Goal: Transaction & Acquisition: Purchase product/service

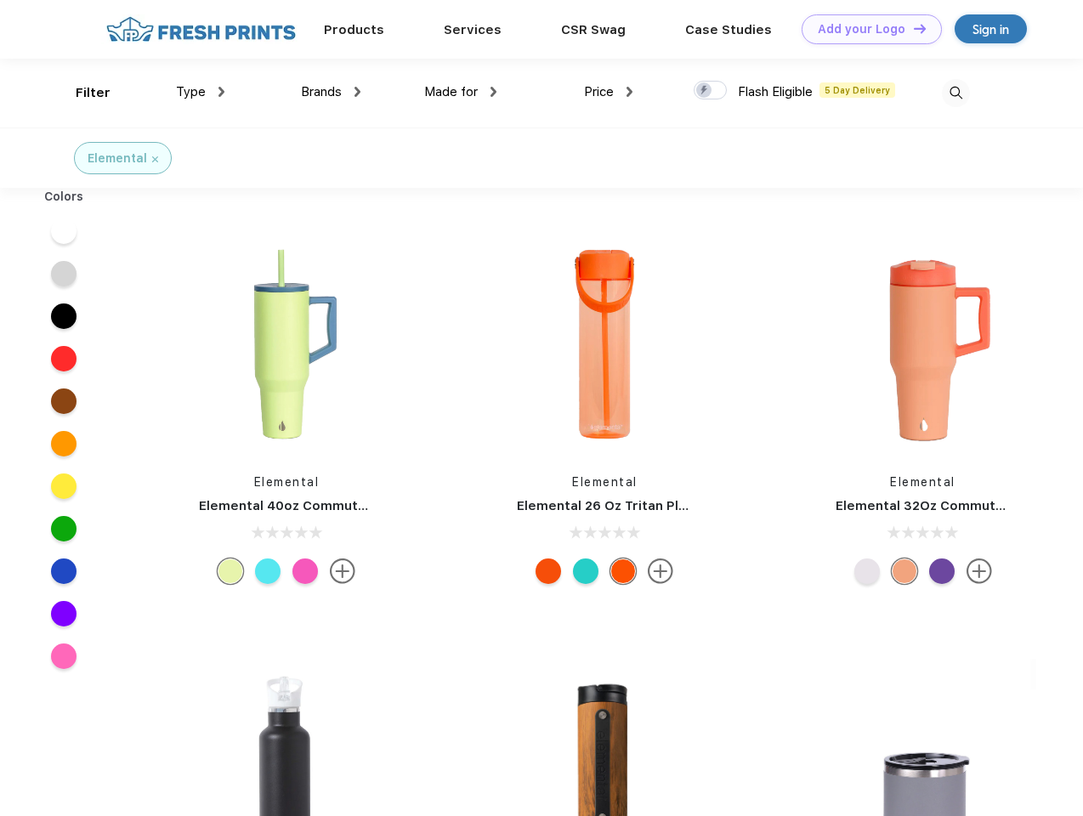
scroll to position [1, 0]
click at [865, 29] on link "Add your Logo Design Tool" at bounding box center [872, 29] width 140 height 30
click at [0, 0] on div "Design Tool" at bounding box center [0, 0] width 0 height 0
click at [912, 28] on link "Add your Logo Design Tool" at bounding box center [872, 29] width 140 height 30
click at [82, 93] on div "Filter" at bounding box center [93, 93] width 35 height 20
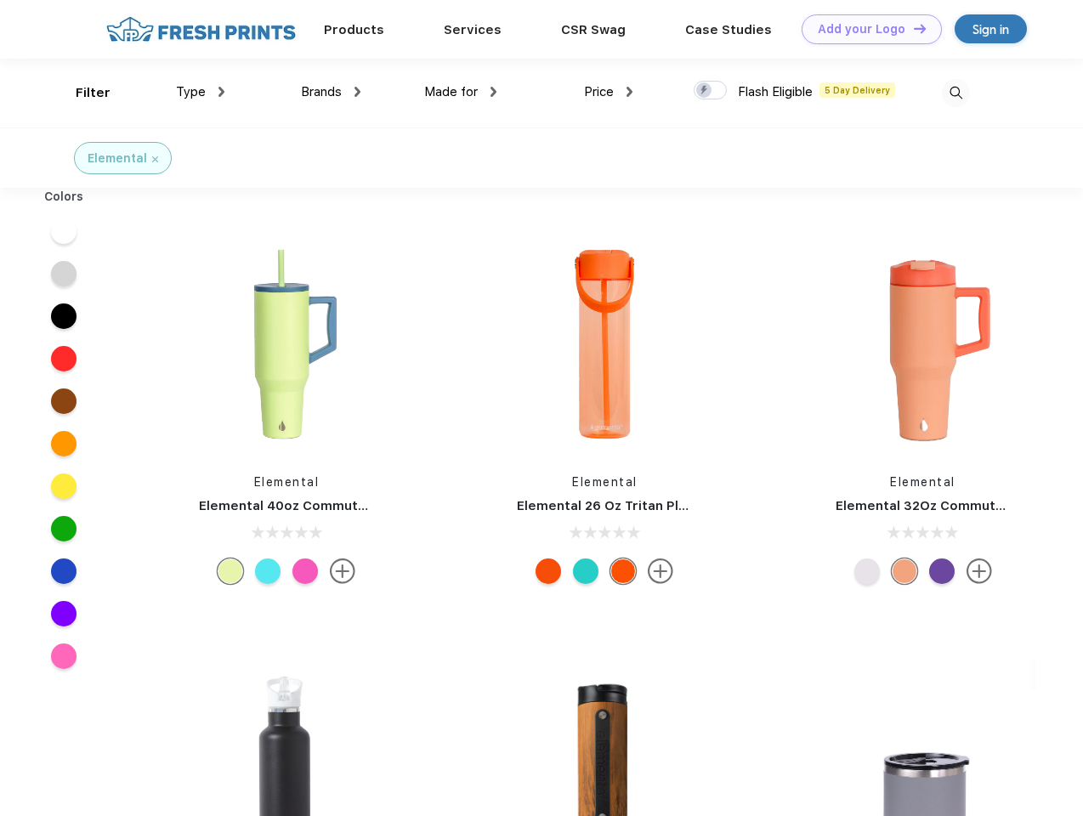
click at [201, 92] on span "Type" at bounding box center [191, 91] width 30 height 15
click at [331, 92] on span "Brands" at bounding box center [321, 91] width 41 height 15
click at [461, 92] on span "Made for" at bounding box center [451, 91] width 54 height 15
click at [609, 92] on span "Price" at bounding box center [599, 91] width 30 height 15
click at [711, 91] on div at bounding box center [710, 90] width 33 height 19
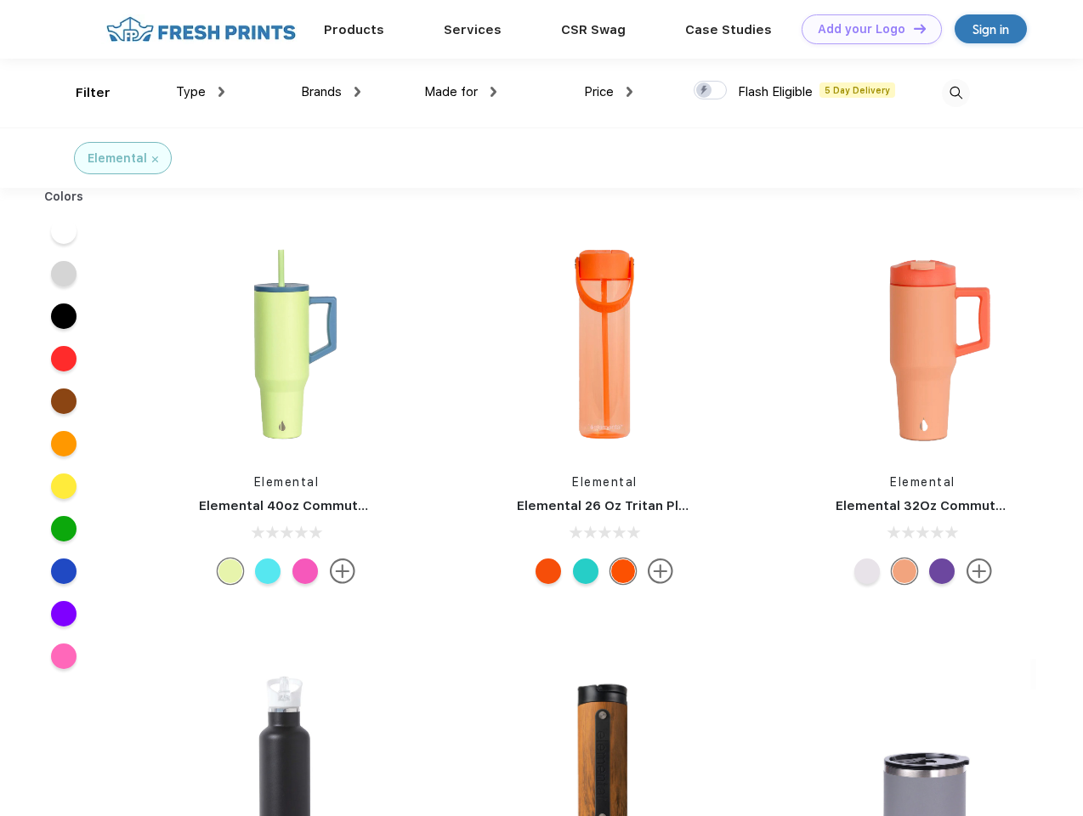
click at [705, 91] on input "checkbox" at bounding box center [699, 85] width 11 height 11
click at [956, 93] on img at bounding box center [956, 93] width 28 height 28
